Goal: Transaction & Acquisition: Book appointment/travel/reservation

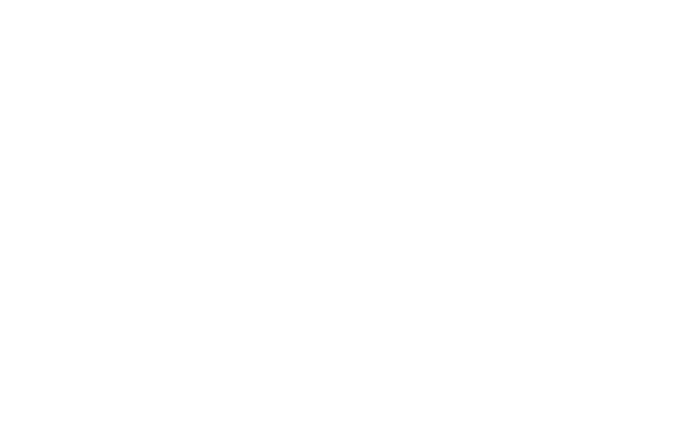
scroll to position [1590, 0]
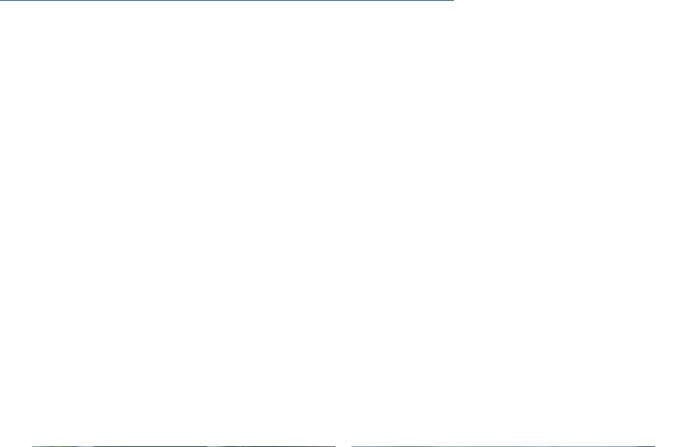
click at [31, 219] on icon at bounding box center [34, 237] width 44 height 36
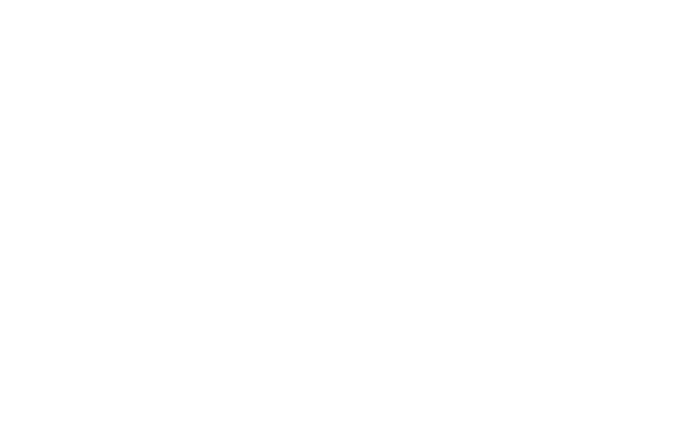
click at [211, 342] on span "Urlaub mit Kindern" at bounding box center [184, 350] width 163 height 16
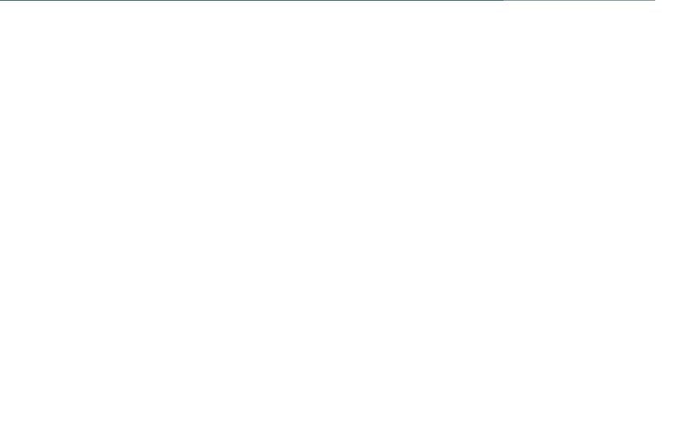
scroll to position [2489, 0]
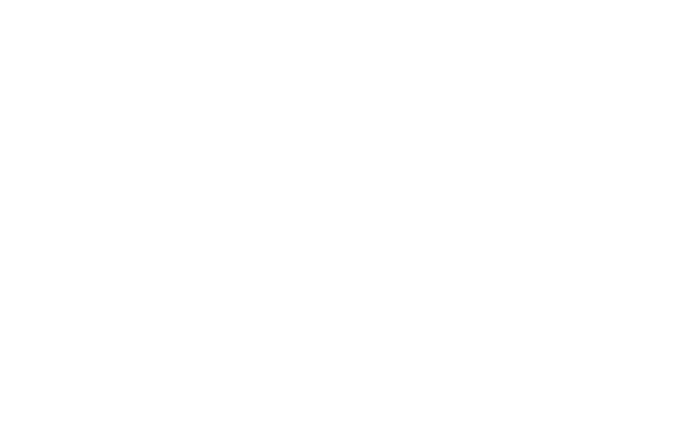
click at [645, 60] on icon at bounding box center [648, 74] width 34 height 28
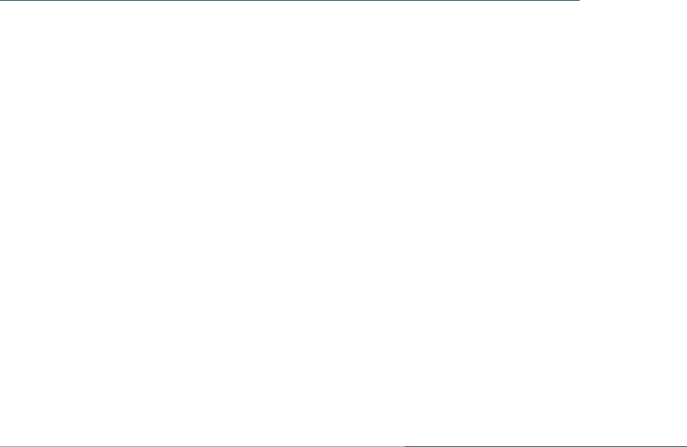
scroll to position [2836, 0]
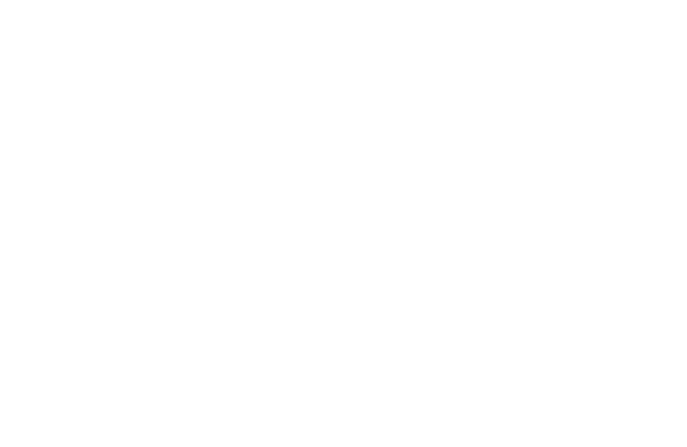
click at [138, 140] on div "Familienhotel finden" at bounding box center [105, 176] width 146 height 73
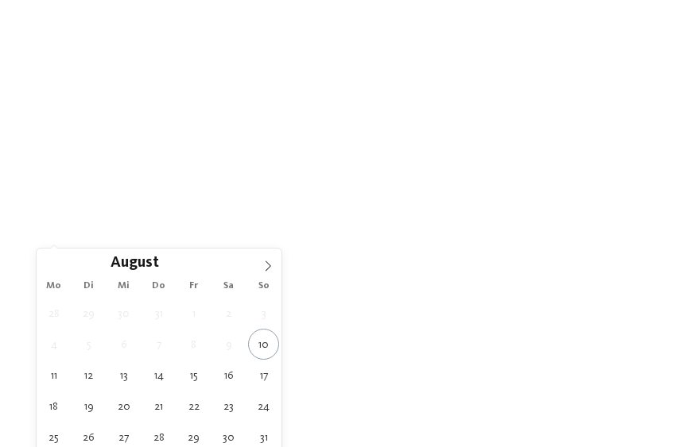
type div "24.08.2025"
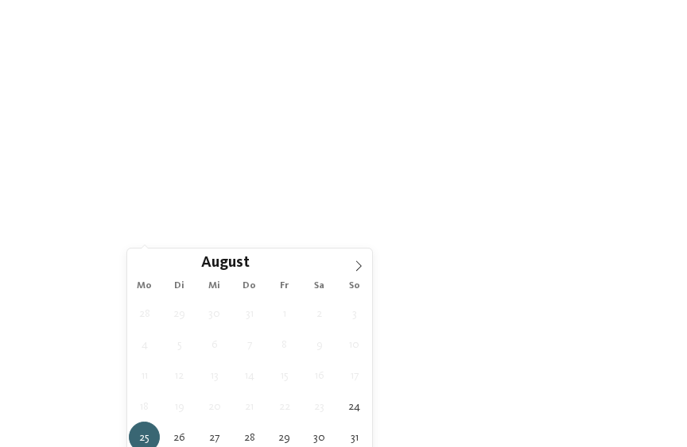
type div "26.08.2025"
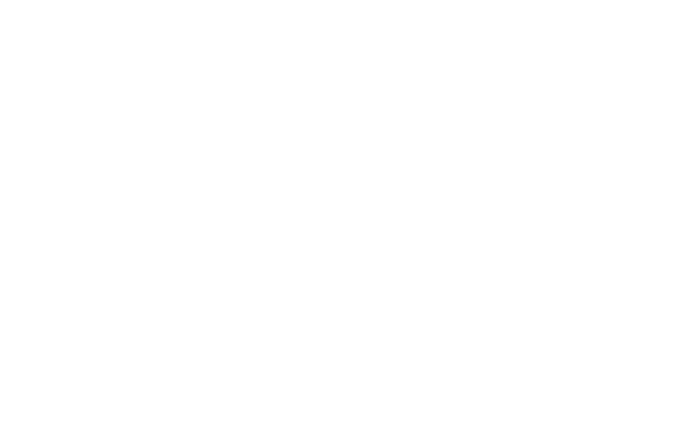
click at [395, 238] on div "Meine Wünsche" at bounding box center [359, 252] width 102 height 28
click at [319, 160] on div at bounding box center [312, 160] width 16 height 16
click at [568, 110] on div at bounding box center [566, 114] width 16 height 16
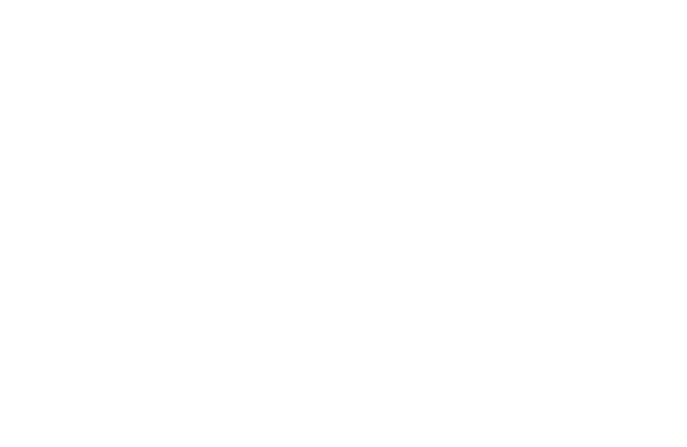
scroll to position [465, 0]
click at [464, 332] on div "übernehmen" at bounding box center [343, 348] width 461 height 32
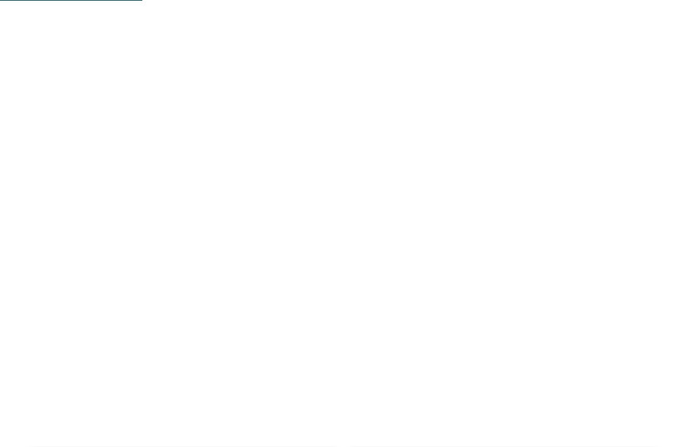
scroll to position [525, 0]
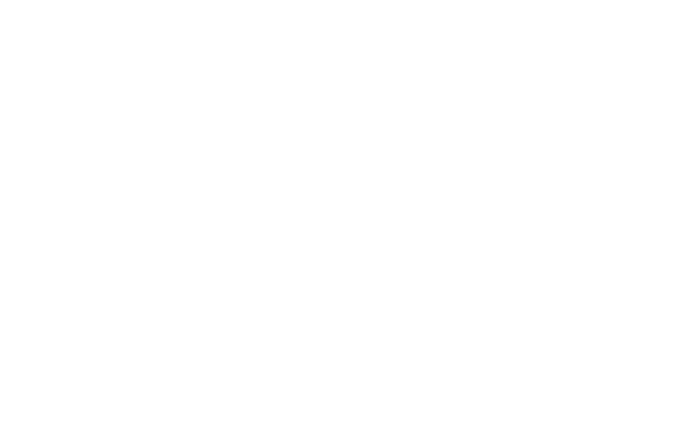
click at [426, 35] on span "Impressionen" at bounding box center [418, 35] width 65 height 11
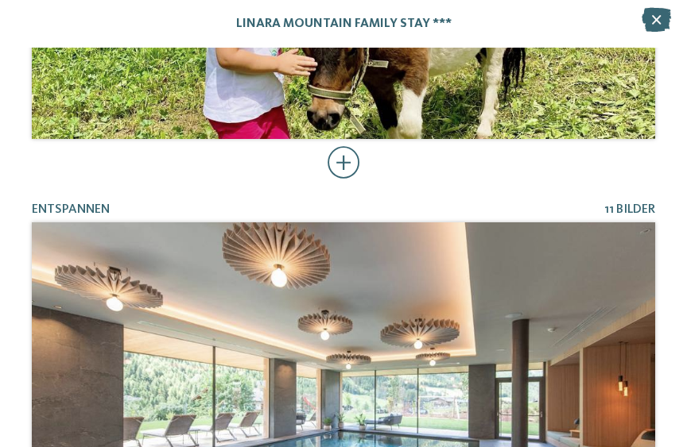
scroll to position [2146, 0]
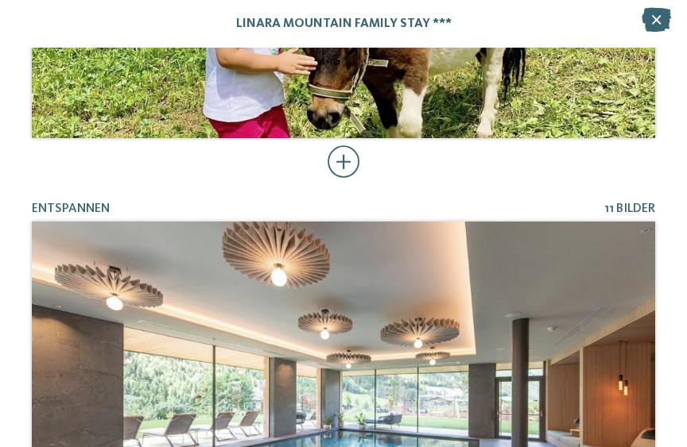
click at [345, 157] on div at bounding box center [343, 162] width 33 height 32
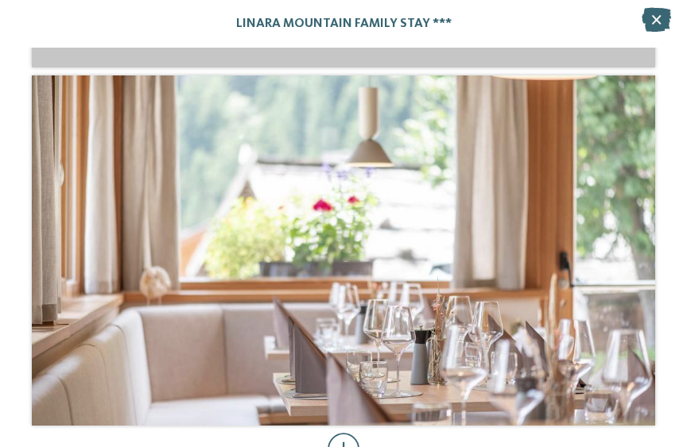
scroll to position [9928, 0]
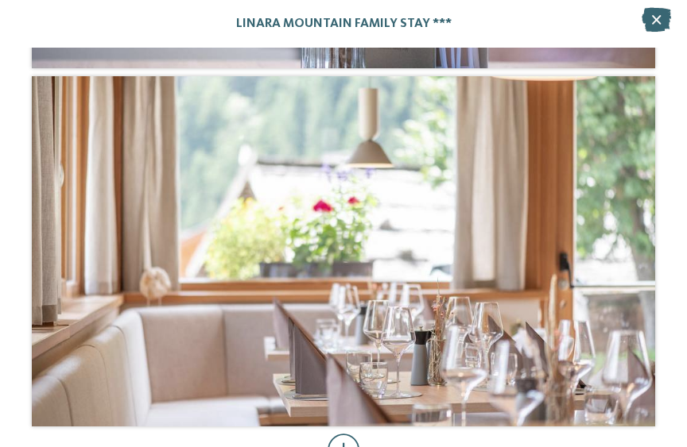
click at [655, 12] on icon at bounding box center [655, 20] width 29 height 24
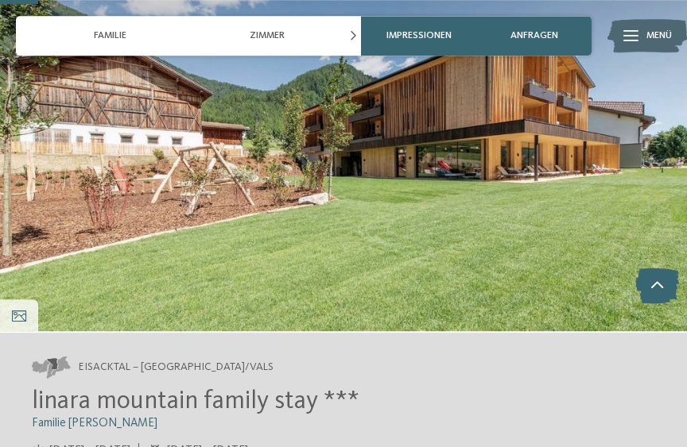
scroll to position [0, 0]
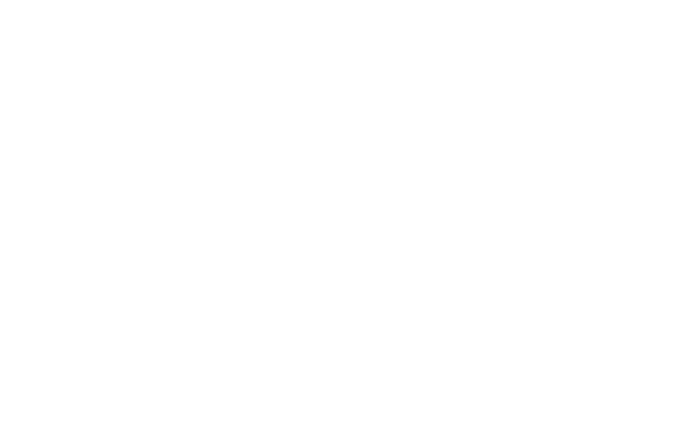
scroll to position [921, 0]
click at [429, 36] on span "Impressionen" at bounding box center [418, 35] width 65 height 11
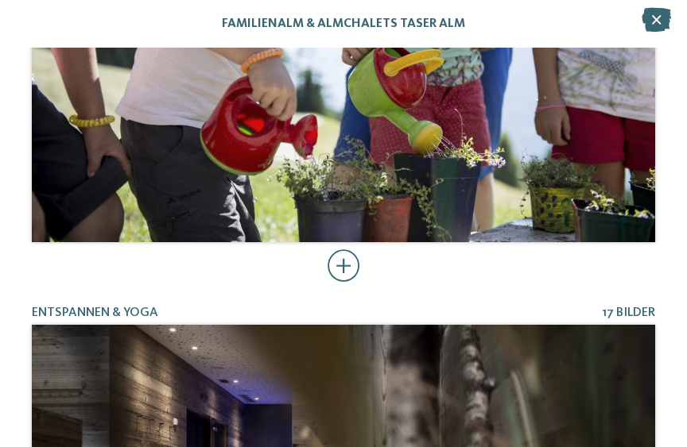
scroll to position [5484, 0]
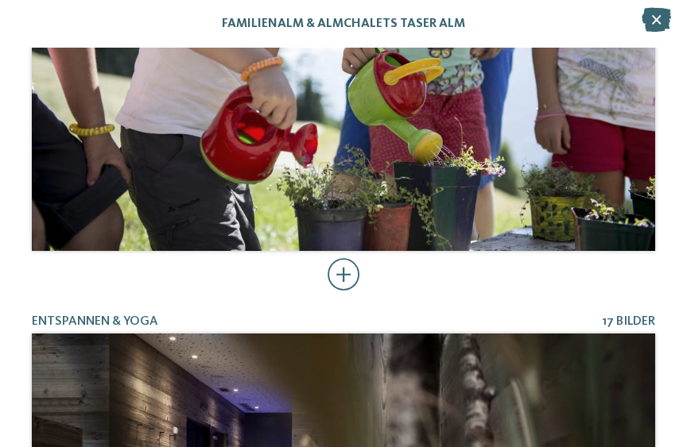
click at [349, 261] on div at bounding box center [343, 275] width 33 height 32
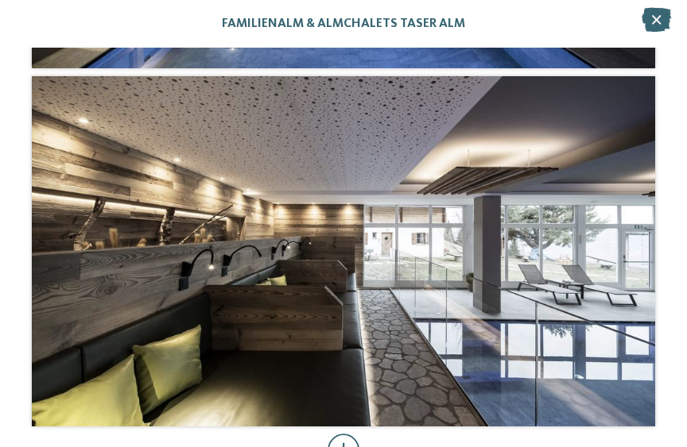
scroll to position [11795, 0]
click at [658, 10] on icon at bounding box center [655, 20] width 29 height 24
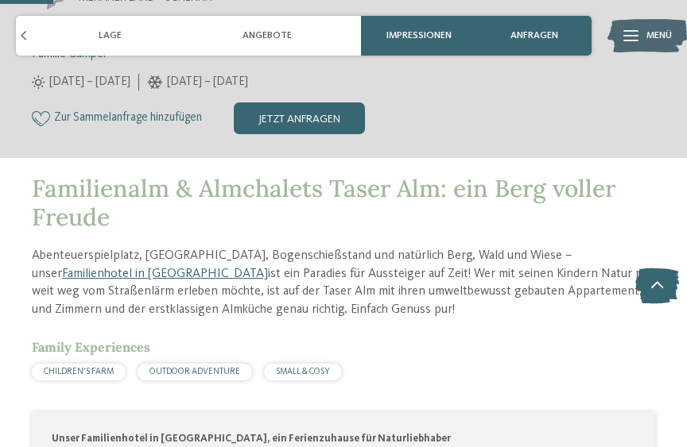
click at [303, 31] on div "Angebote" at bounding box center [266, 36] width 157 height 40
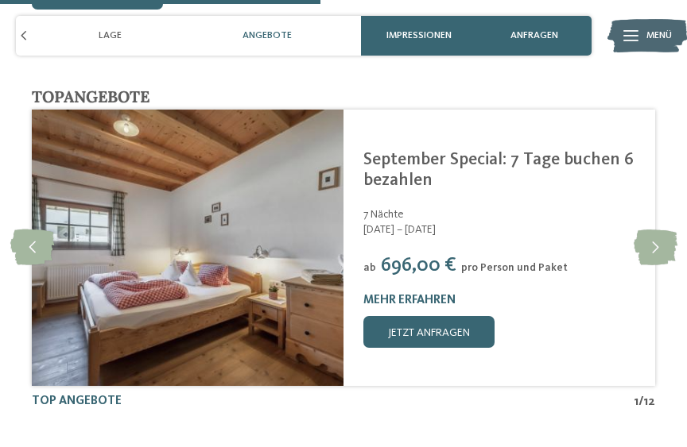
scroll to position [3021, 0]
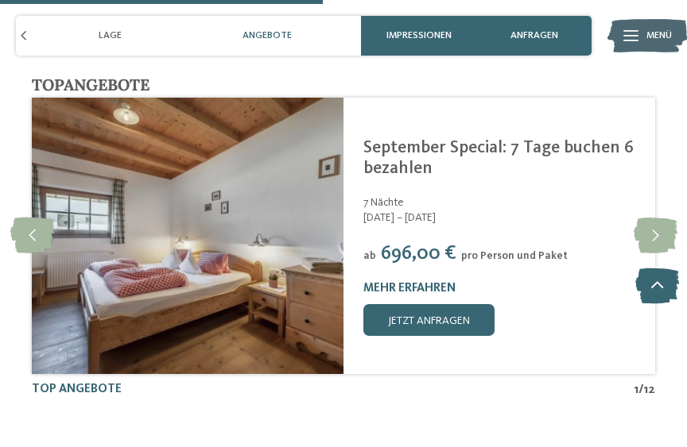
click at [113, 33] on span "Lage" at bounding box center [110, 35] width 23 height 11
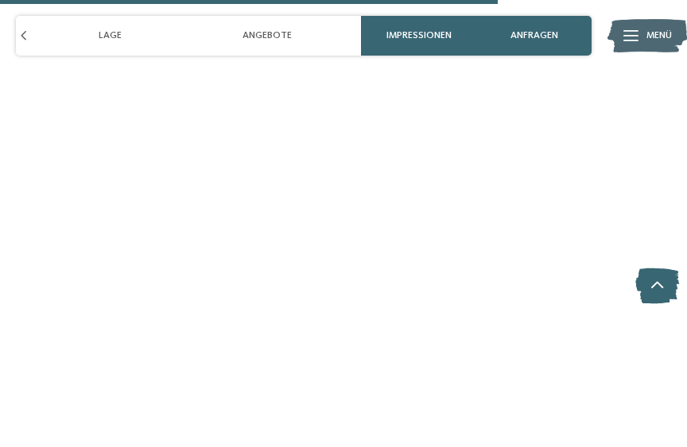
scroll to position [4659, 0]
click at [126, 35] on div "Lage" at bounding box center [110, 36] width 157 height 40
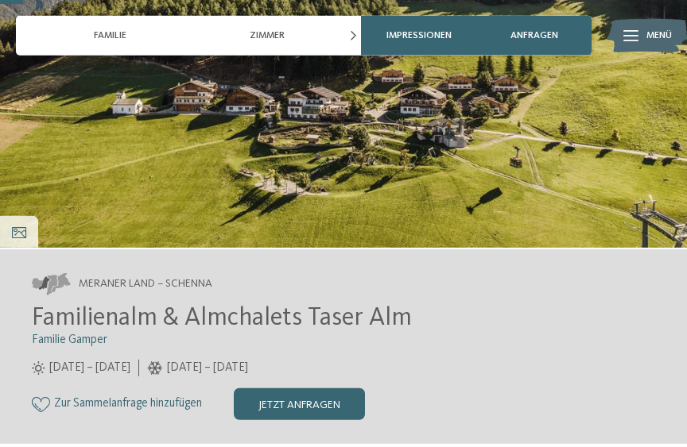
scroll to position [211, 0]
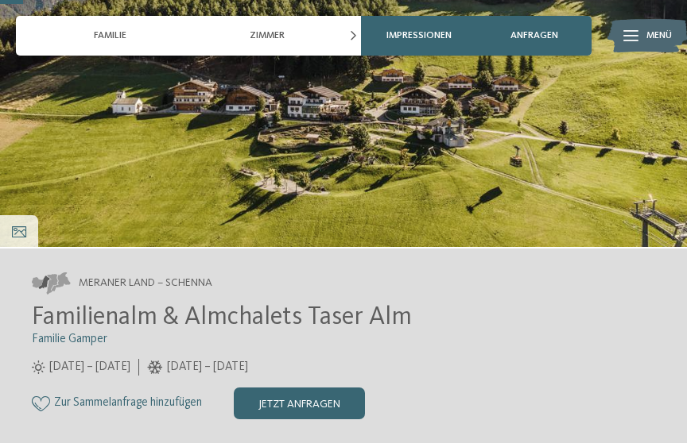
click at [336, 393] on div "jetzt anfragen" at bounding box center [299, 404] width 131 height 32
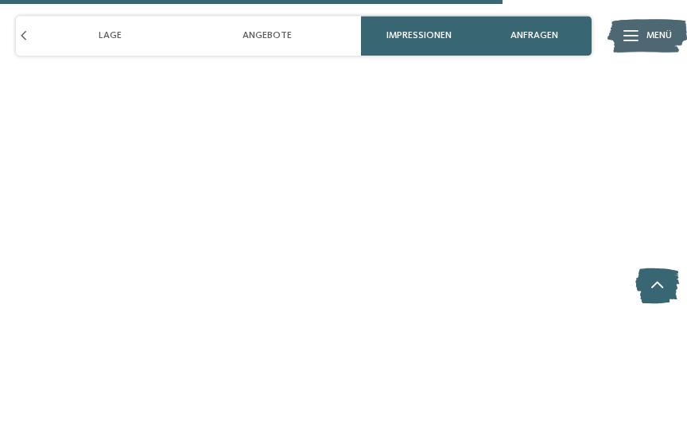
scroll to position [4671, 0]
click at [664, 304] on icon at bounding box center [657, 287] width 44 height 36
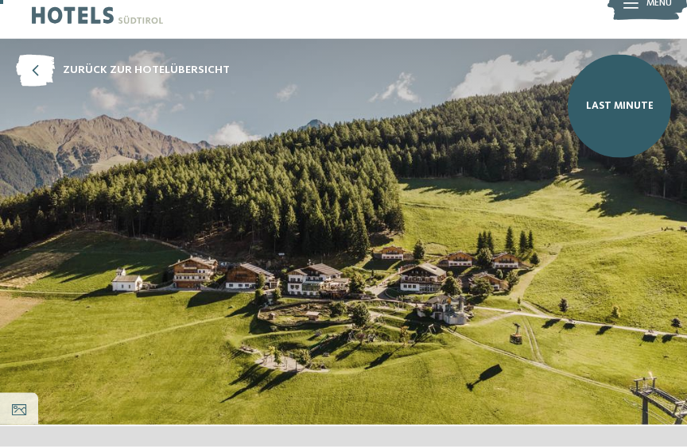
scroll to position [33, 0]
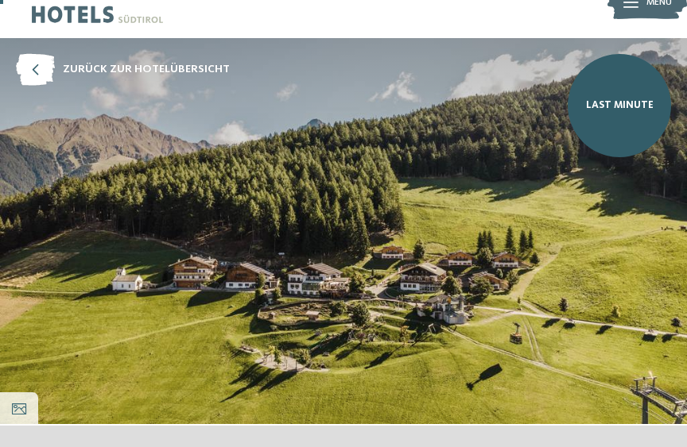
click at [626, 100] on span "Last Minute" at bounding box center [620, 106] width 68 height 14
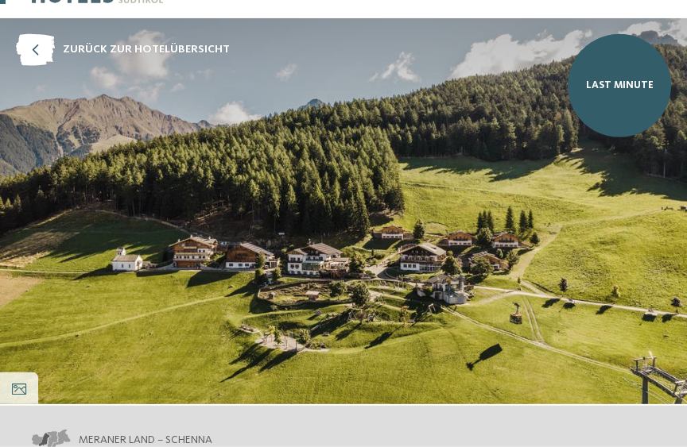
scroll to position [54, 0]
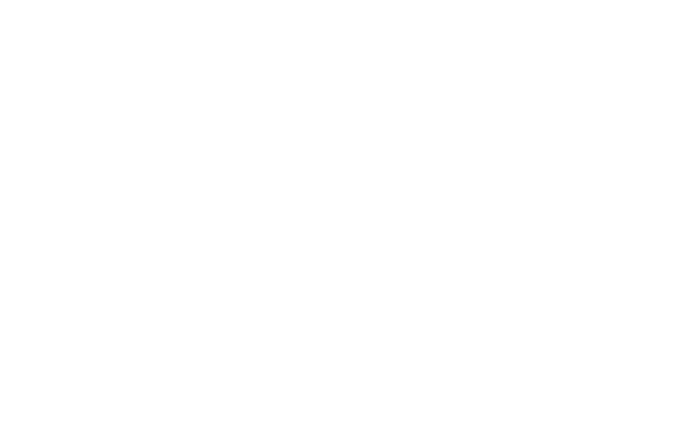
scroll to position [307, 0]
click at [412, 35] on span "Impressionen" at bounding box center [418, 35] width 65 height 11
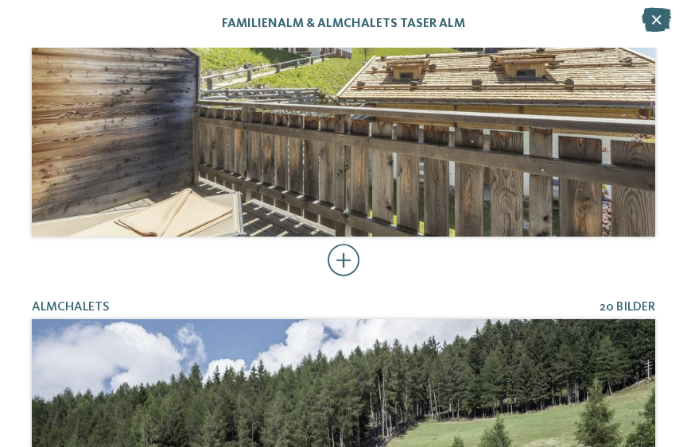
scroll to position [893, 0]
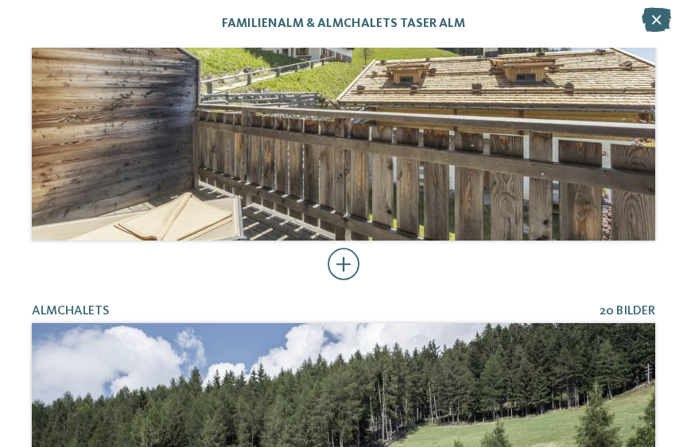
click at [350, 258] on div at bounding box center [343, 265] width 33 height 32
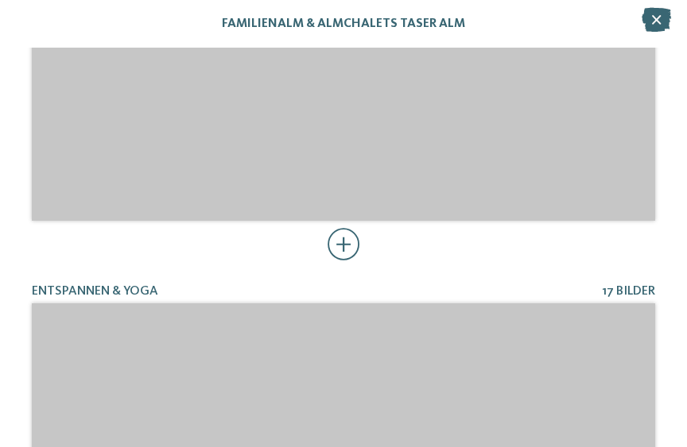
scroll to position [7624, 0]
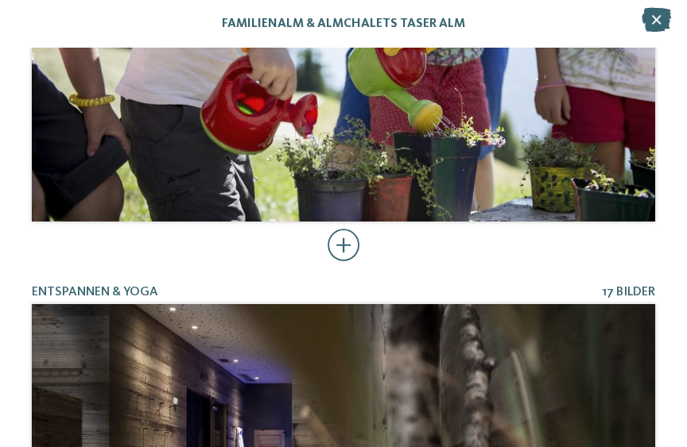
click at [356, 238] on div at bounding box center [343, 246] width 33 height 32
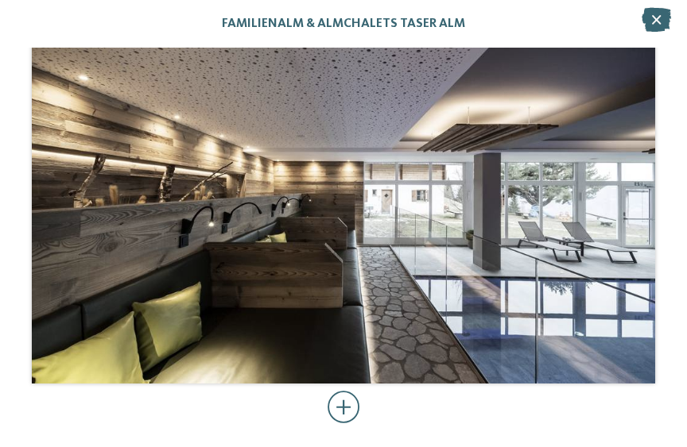
scroll to position [13948, 0]
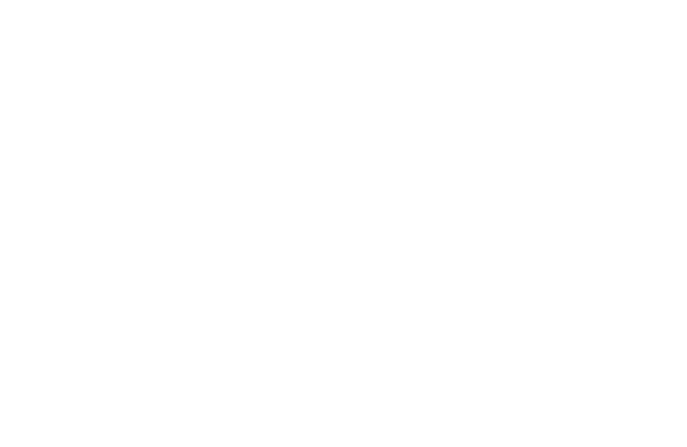
click at [621, 39] on img at bounding box center [646, 36] width 79 height 40
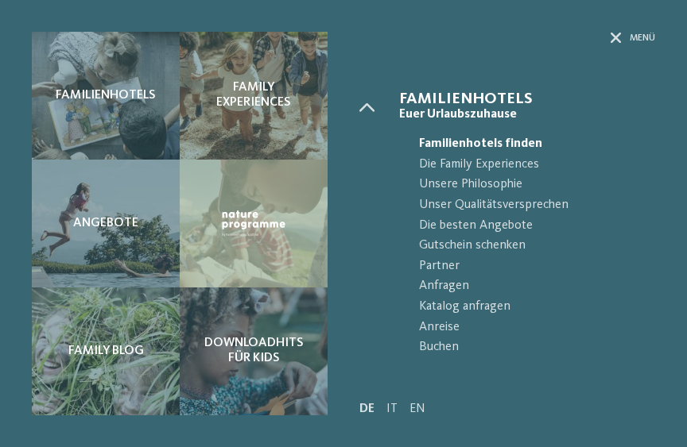
click at [609, 47] on div "Menü" at bounding box center [507, 62] width 296 height 60
click at [612, 48] on div "Menü" at bounding box center [507, 62] width 296 height 60
click at [619, 36] on icon at bounding box center [615, 38] width 11 height 11
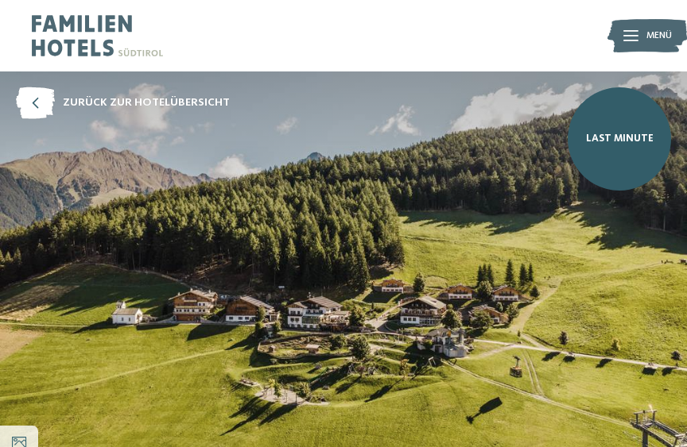
click at [609, 41] on img at bounding box center [646, 36] width 79 height 40
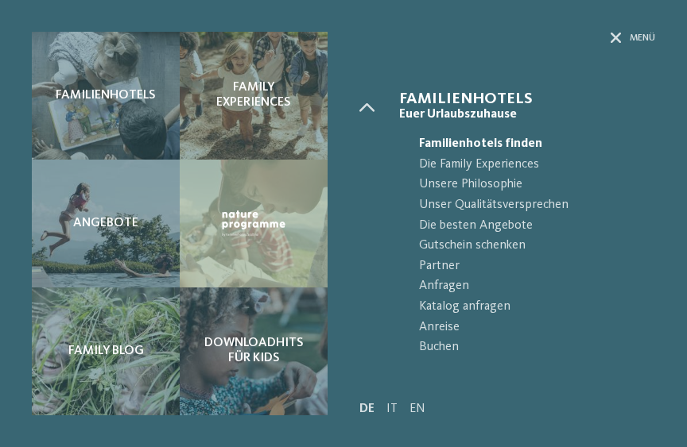
click at [610, 38] on icon at bounding box center [615, 38] width 11 height 11
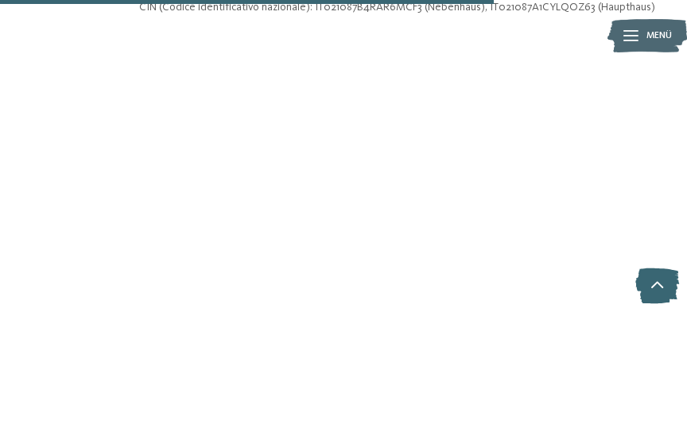
scroll to position [4577, 0]
click at [682, 210] on div at bounding box center [343, 300] width 687 height 477
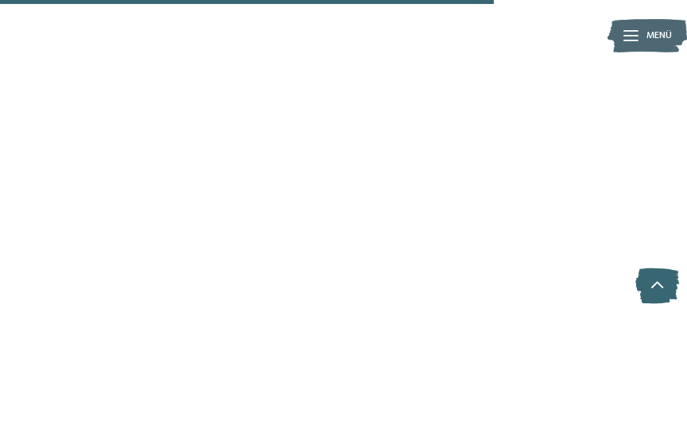
scroll to position [4605, 0]
click at [664, 284] on icon at bounding box center [657, 287] width 44 height 36
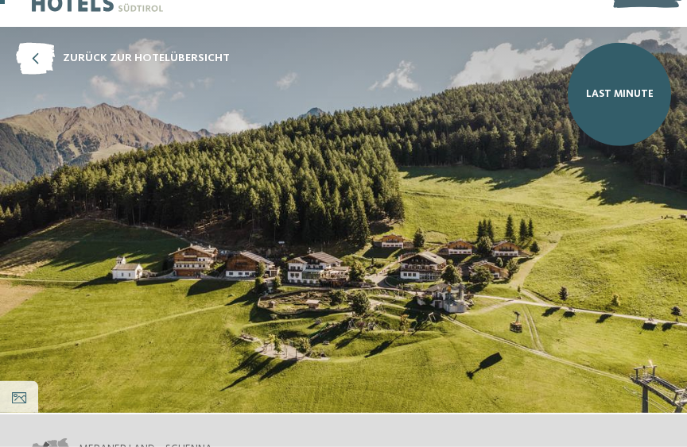
scroll to position [0, 0]
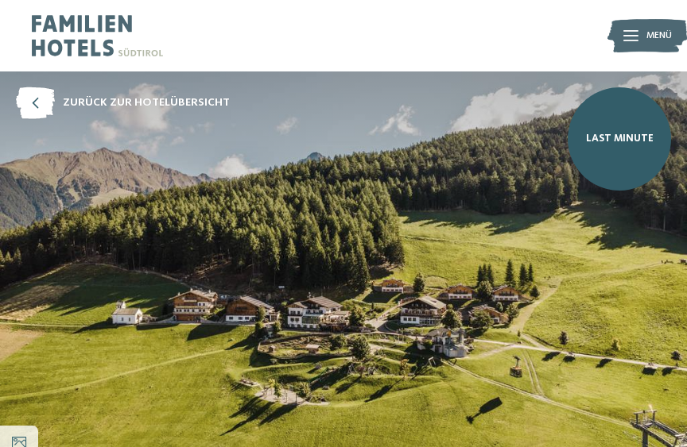
click at [478, 254] on img at bounding box center [343, 265] width 687 height 386
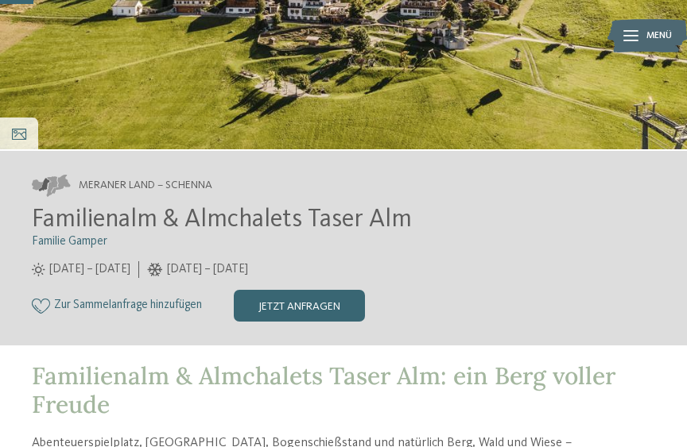
scroll to position [310, 0]
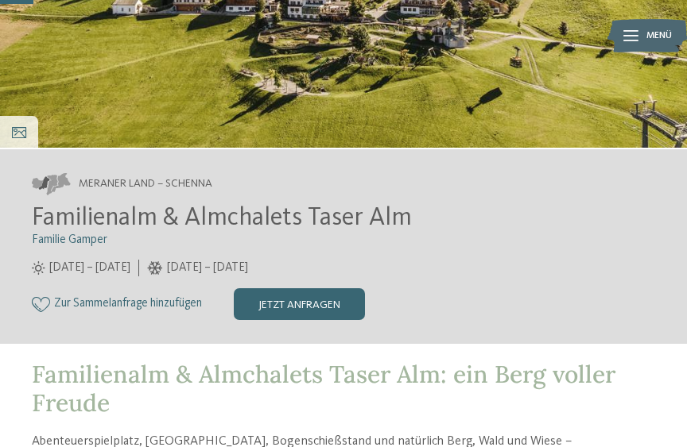
click at [283, 304] on div "jetzt anfragen" at bounding box center [299, 305] width 131 height 32
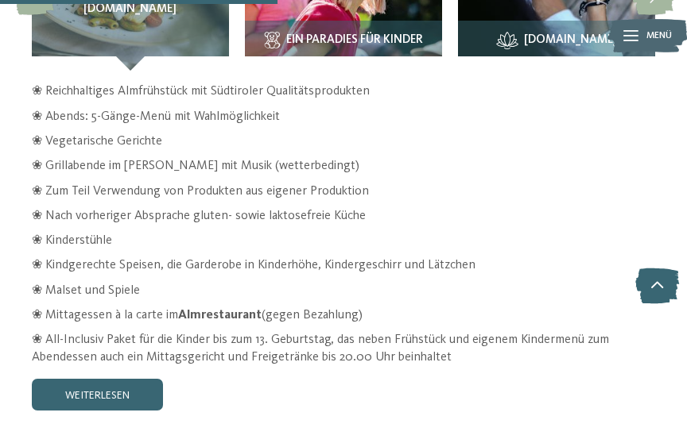
scroll to position [2590, 0]
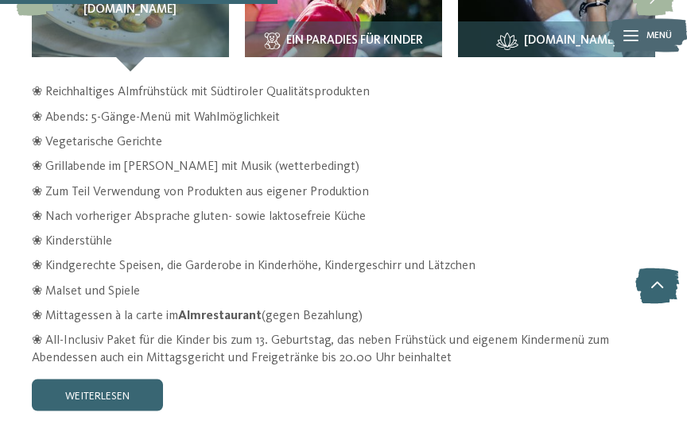
click at [104, 385] on link "weiterlesen" at bounding box center [97, 396] width 131 height 32
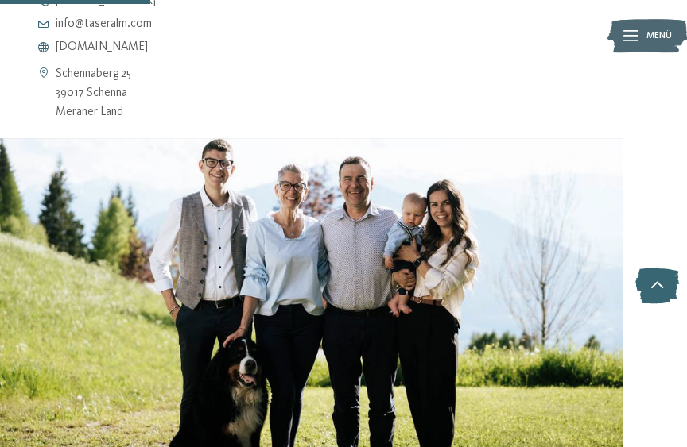
scroll to position [1362, 0]
click at [638, 32] on img at bounding box center [646, 36] width 79 height 40
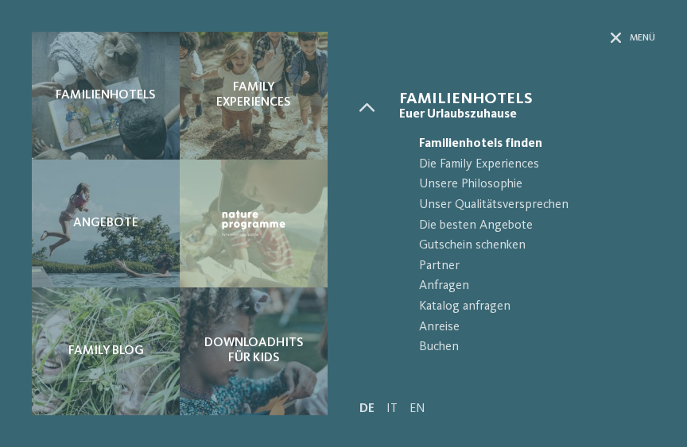
click at [602, 39] on div "Menü" at bounding box center [507, 62] width 296 height 60
click at [606, 37] on div "Menü" at bounding box center [507, 62] width 296 height 60
click at [612, 34] on icon at bounding box center [615, 38] width 11 height 11
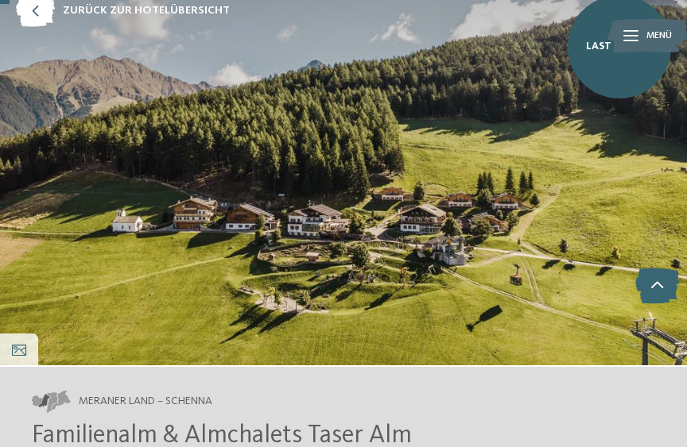
scroll to position [91, 0]
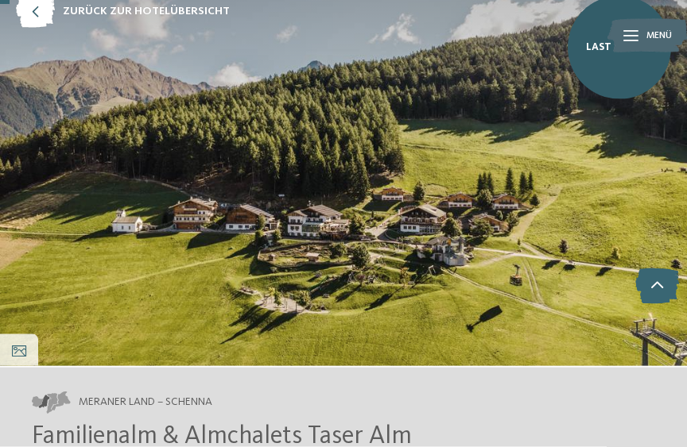
click at [571, 219] on img at bounding box center [343, 173] width 687 height 386
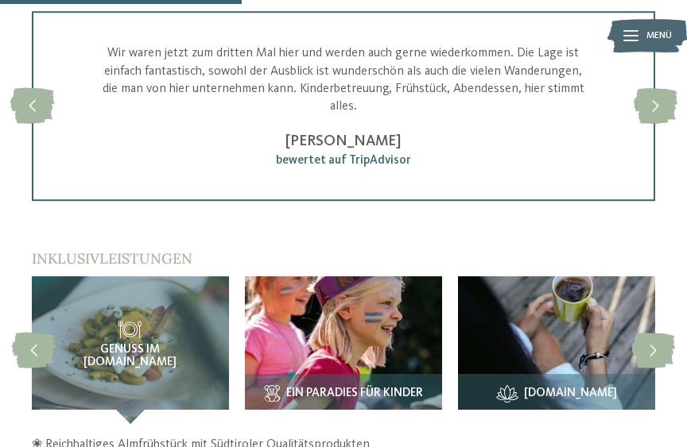
scroll to position [2237, 0]
click at [389, 390] on span "Ein Paradies für Kinder" at bounding box center [354, 395] width 137 height 14
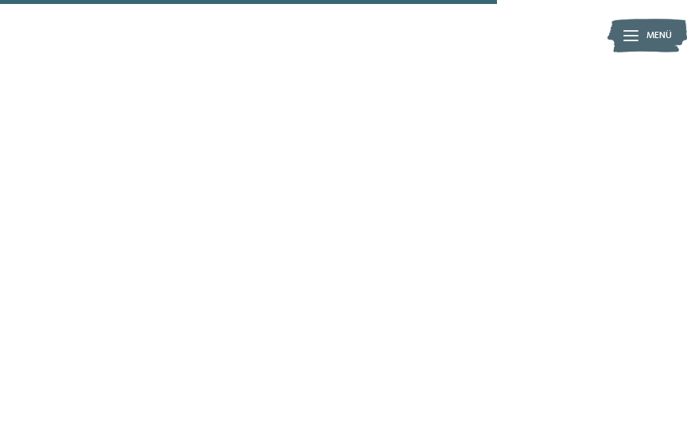
scroll to position [4654, 0]
click at [653, 304] on icon at bounding box center [657, 287] width 44 height 36
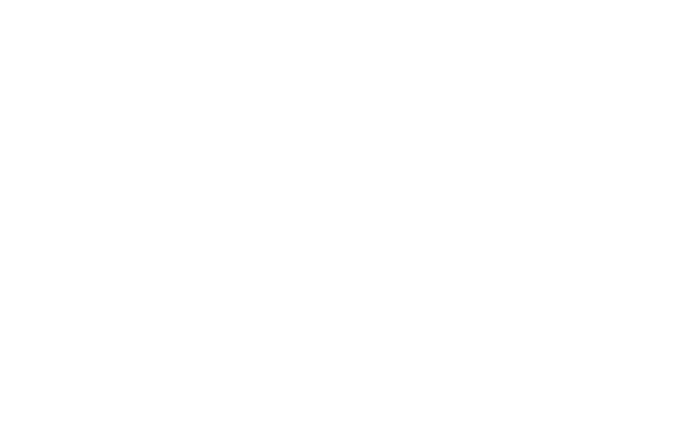
scroll to position [4155, 0]
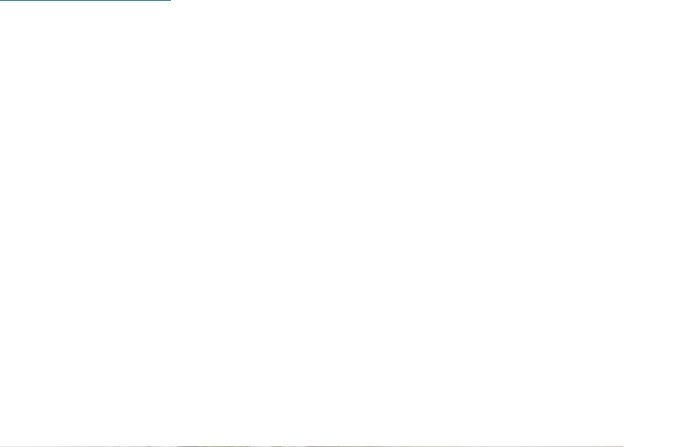
click at [421, 20] on div "Impressionen" at bounding box center [418, 36] width 115 height 40
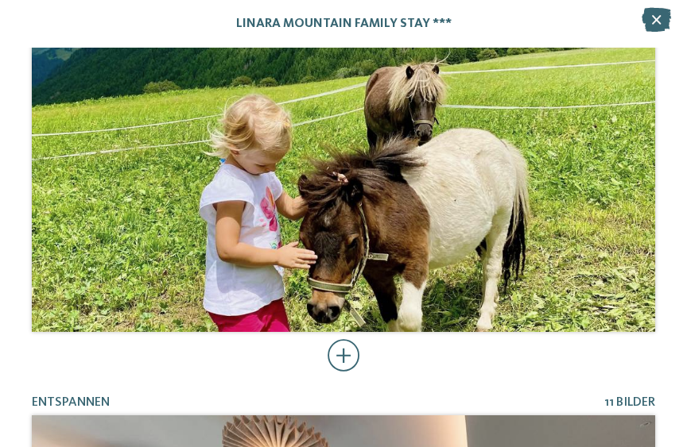
scroll to position [1950, 0]
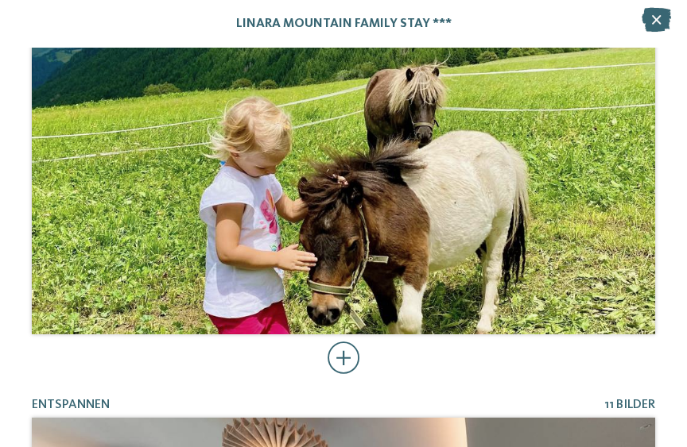
click at [340, 357] on div at bounding box center [343, 359] width 33 height 32
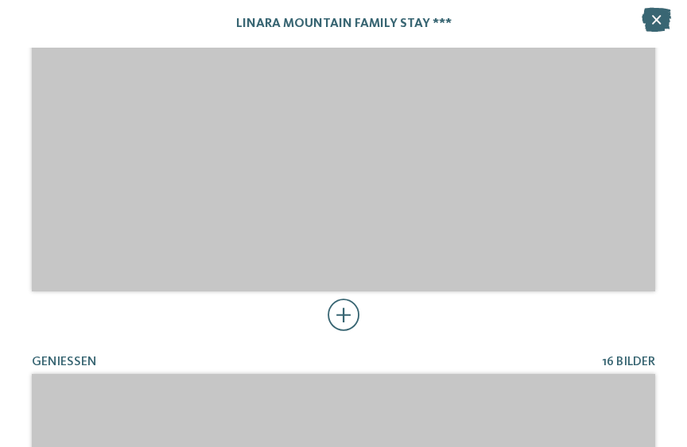
scroll to position [8915, 0]
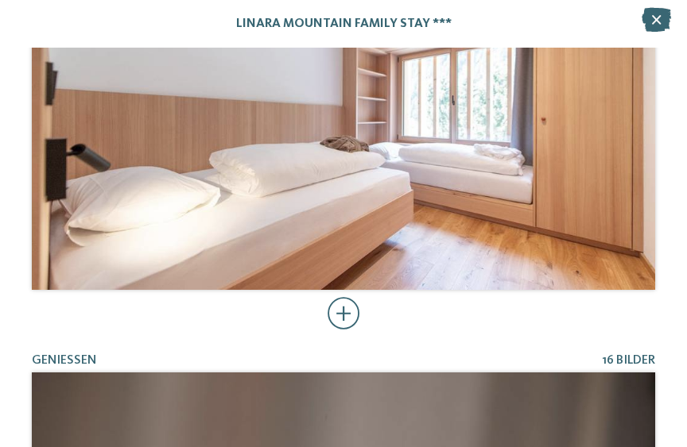
click at [658, 15] on icon at bounding box center [655, 20] width 29 height 24
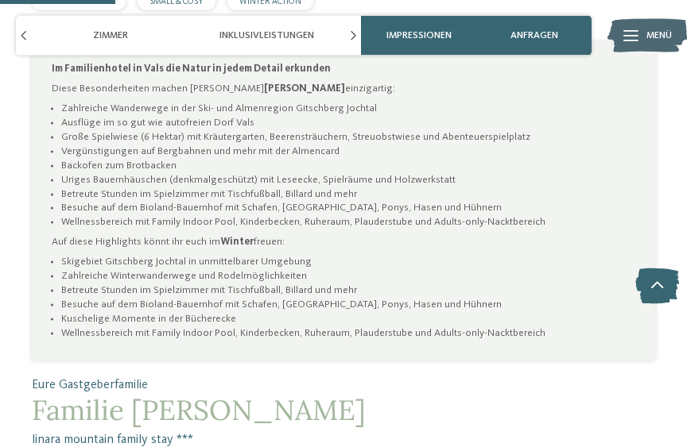
scroll to position [898, 0]
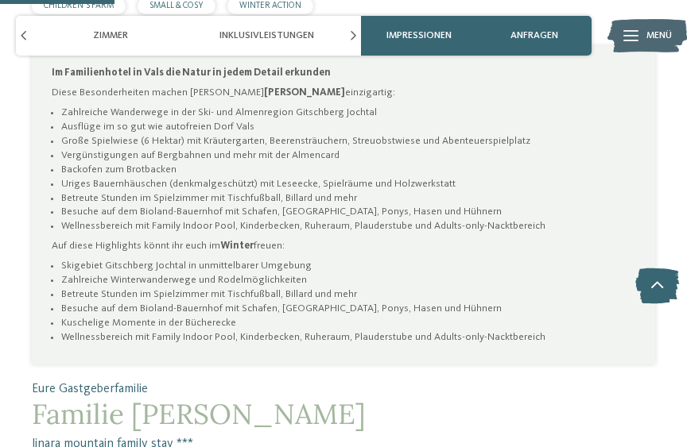
click at [426, 33] on span "Impressionen" at bounding box center [418, 35] width 65 height 11
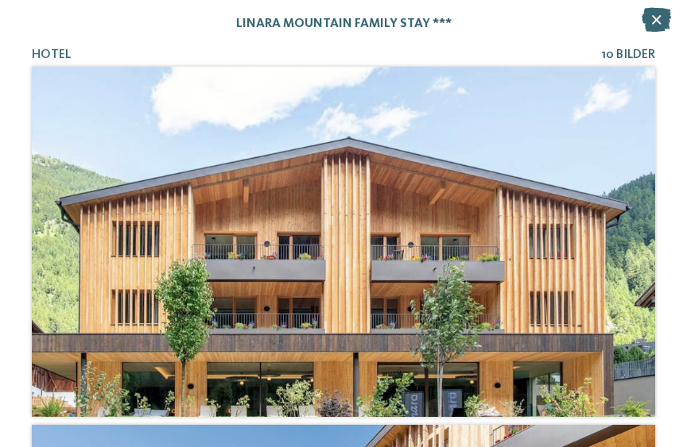
scroll to position [0, 0]
click at [656, 19] on icon at bounding box center [655, 20] width 29 height 24
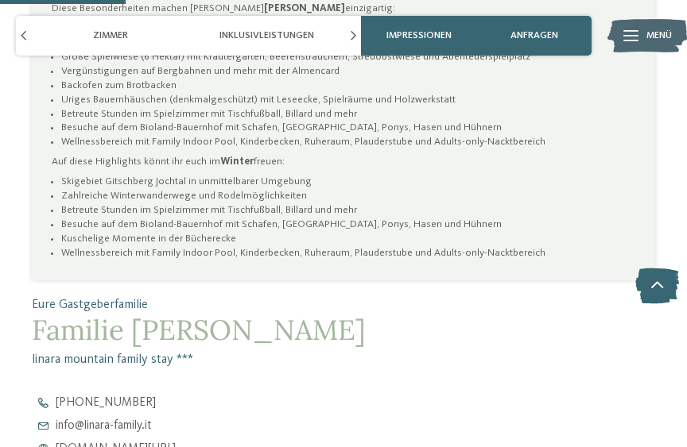
scroll to position [982, 0]
click at [619, 29] on img at bounding box center [646, 36] width 79 height 40
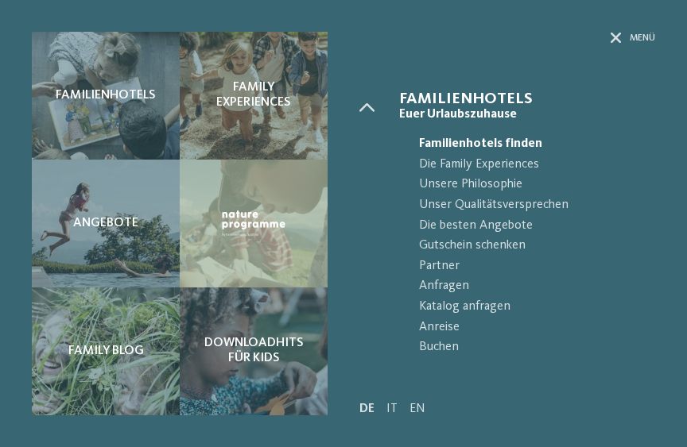
click at [606, 41] on div "Menü" at bounding box center [507, 62] width 296 height 60
click at [614, 38] on icon at bounding box center [615, 38] width 11 height 11
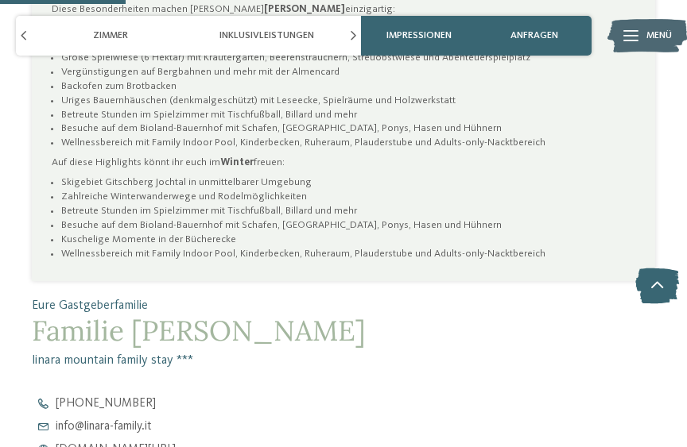
click at [412, 36] on span "Impressionen" at bounding box center [418, 35] width 65 height 11
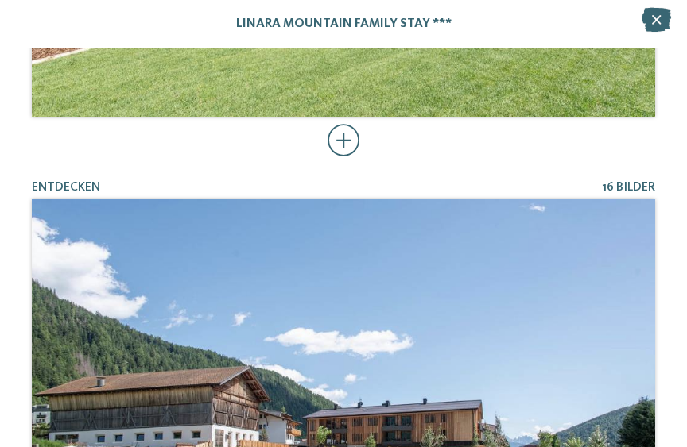
scroll to position [950, 0]
